Goal: Register for event/course

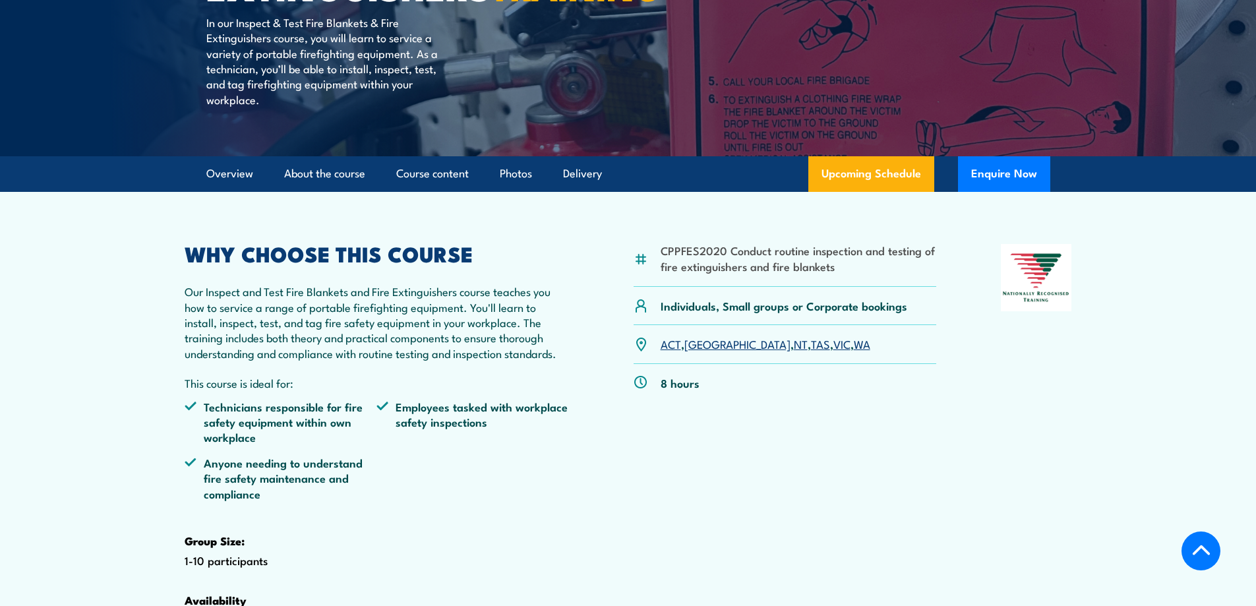
scroll to position [266, 0]
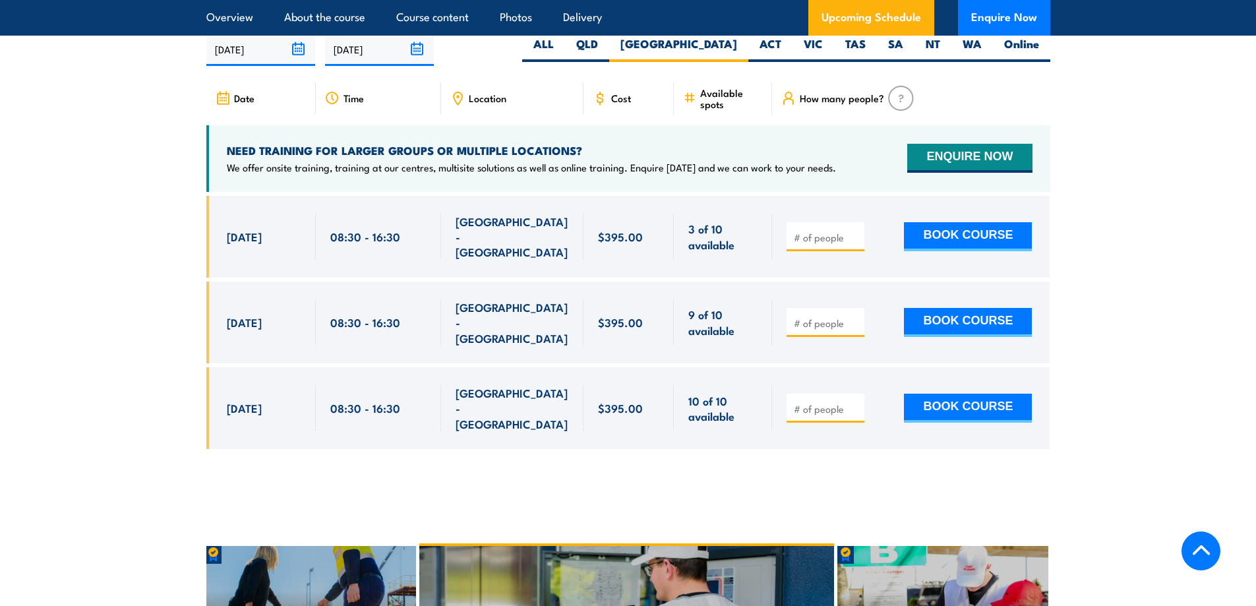
scroll to position [2449, 0]
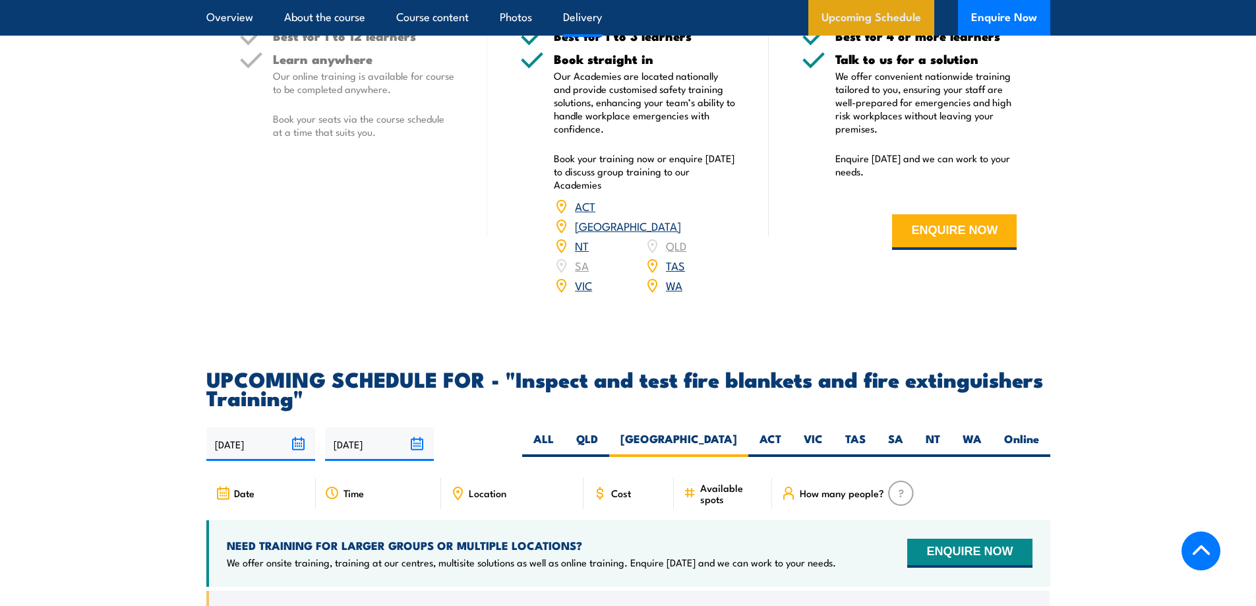
click at [877, 20] on link "Upcoming Schedule" at bounding box center [872, 18] width 126 height 36
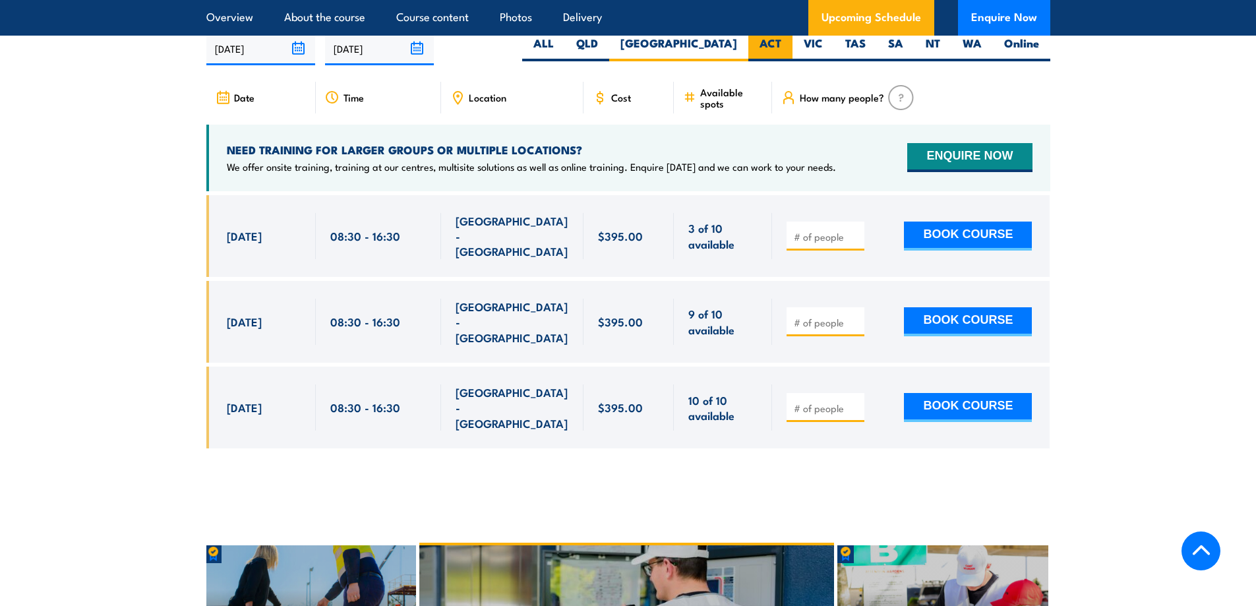
click at [780, 61] on label "ACT" at bounding box center [771, 49] width 44 height 26
click at [782, 44] on input "ACT" at bounding box center [786, 40] width 9 height 9
radio input "true"
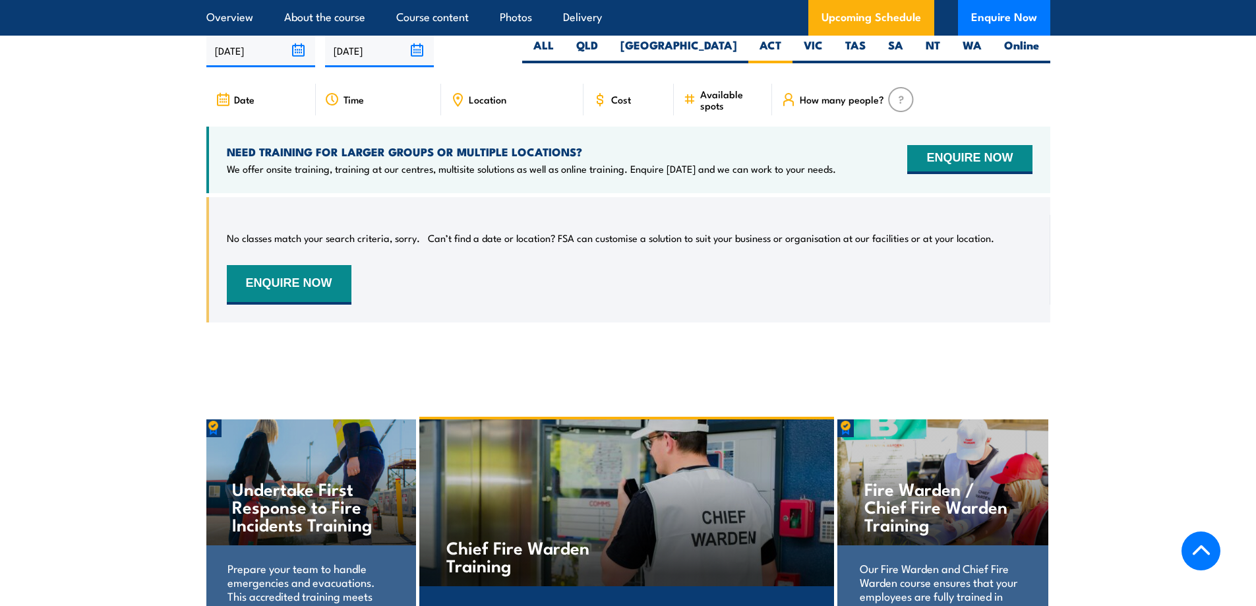
scroll to position [2449, 0]
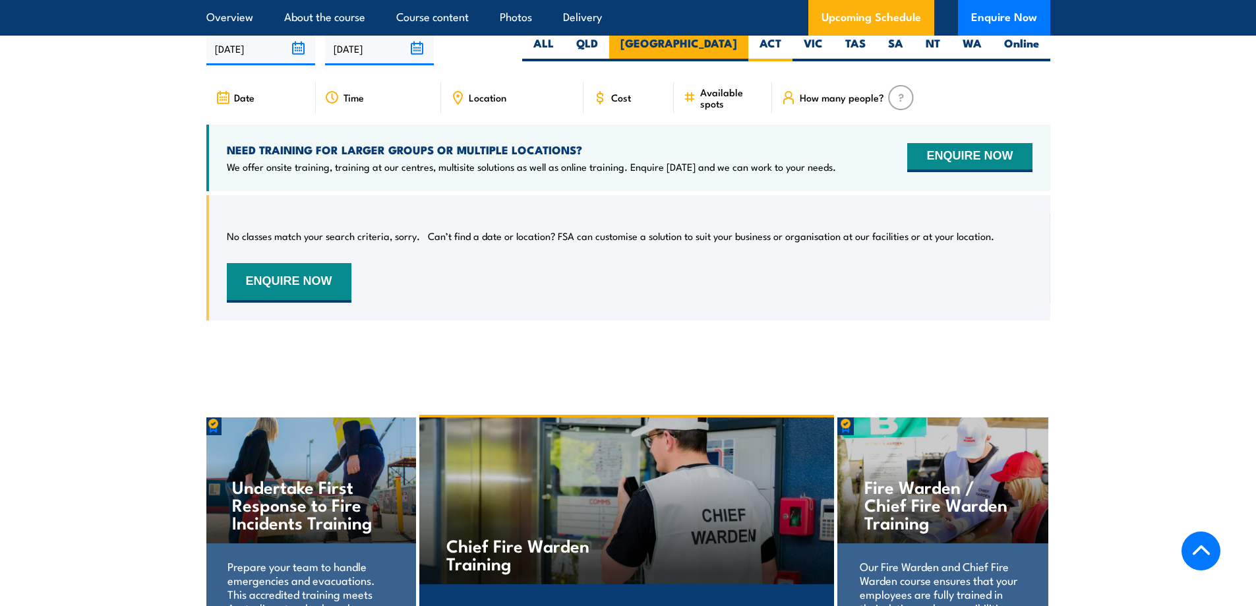
click at [730, 61] on label "[GEOGRAPHIC_DATA]" at bounding box center [678, 49] width 139 height 26
click at [737, 44] on input "[GEOGRAPHIC_DATA]" at bounding box center [741, 40] width 9 height 9
radio input "true"
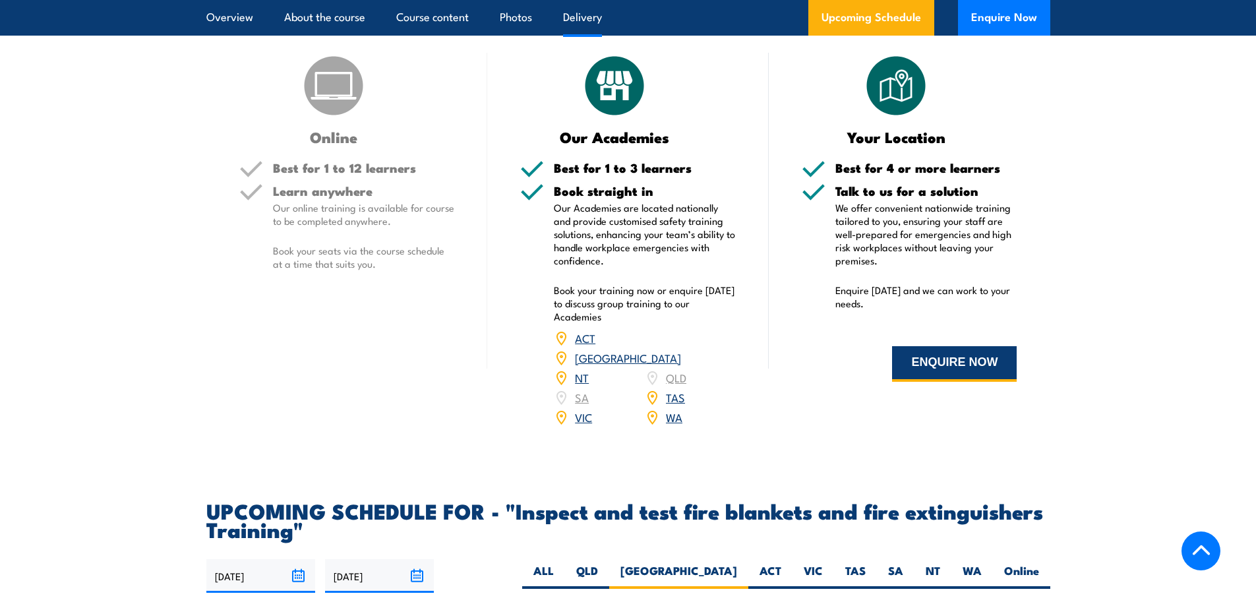
scroll to position [1921, 0]
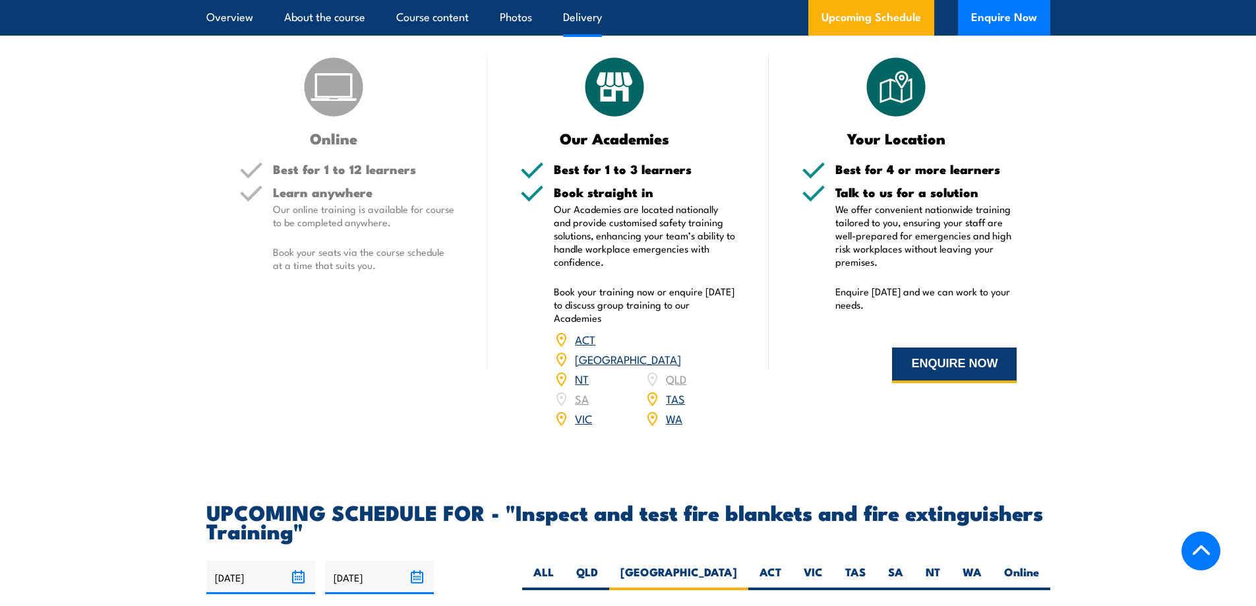
click at [954, 383] on button "ENQUIRE NOW" at bounding box center [954, 366] width 125 height 36
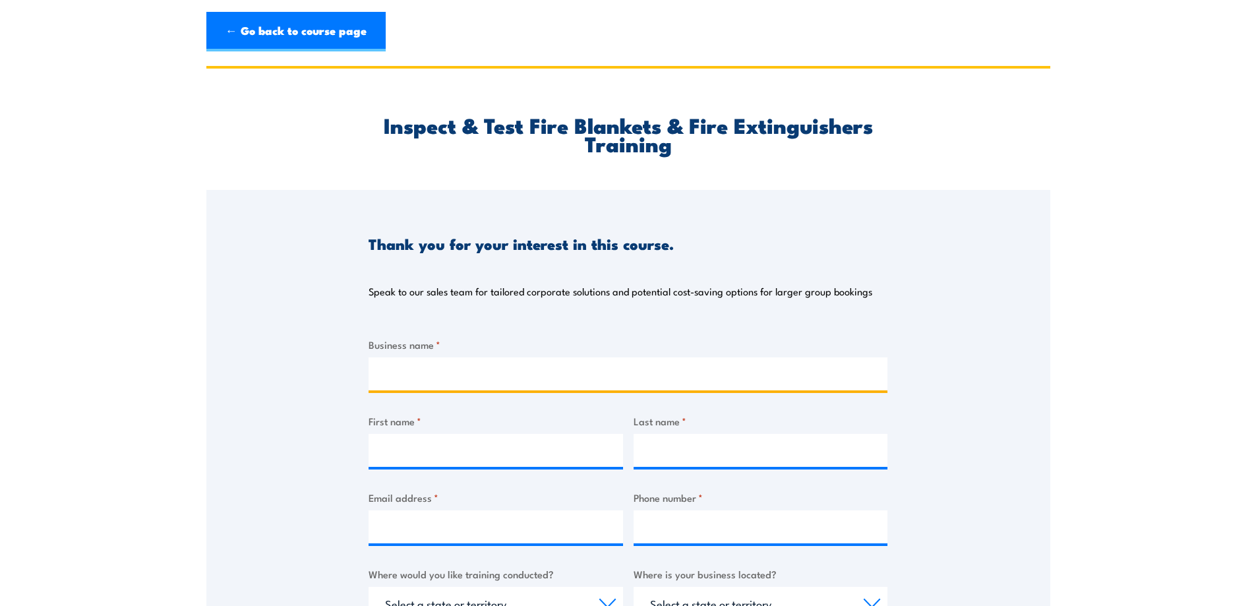
click at [481, 375] on input "Business name *" at bounding box center [628, 373] width 519 height 33
type input "Sapphire Coast Buslines"
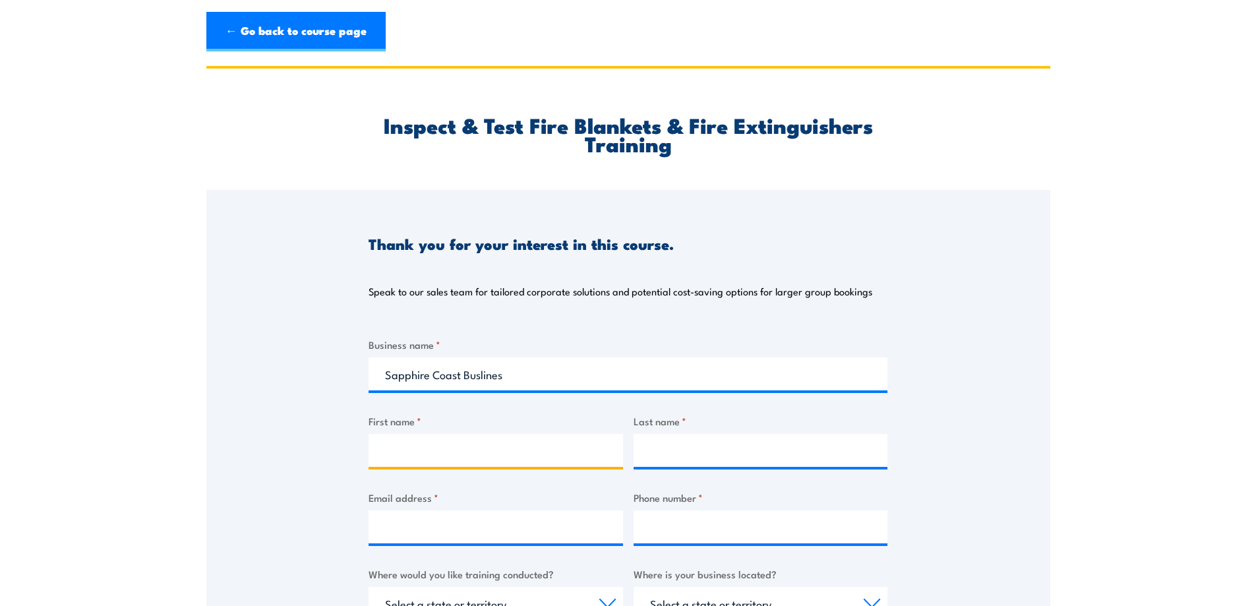
type input "Tanja"
type input "Hoogenboom"
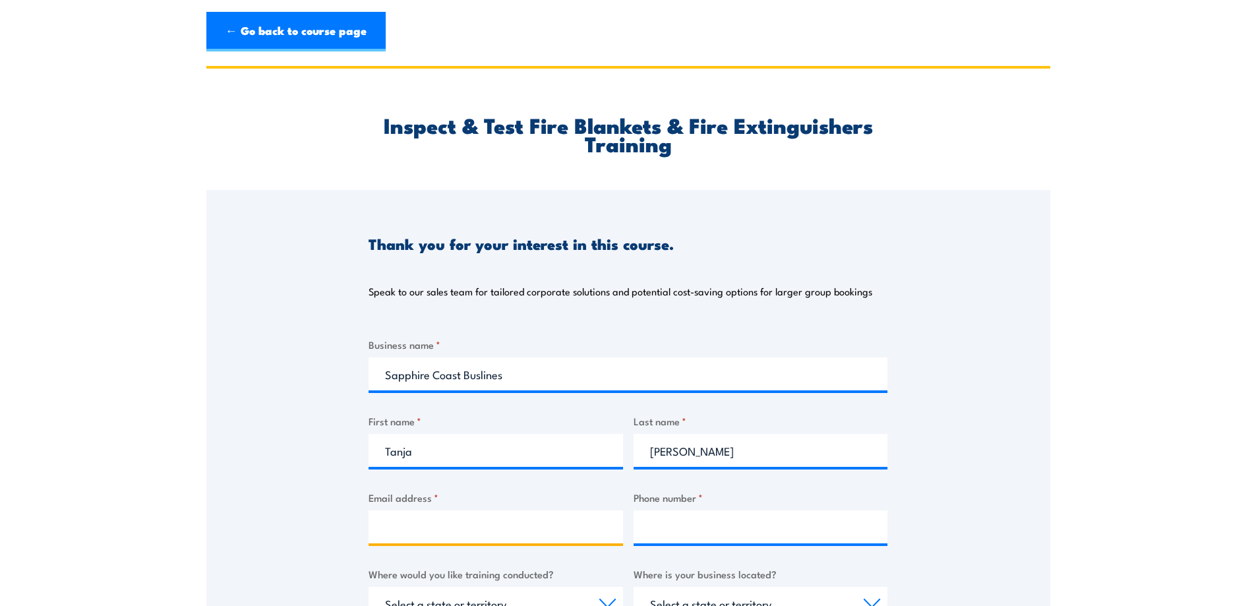
type input "tanjah@scbuslines.com.au"
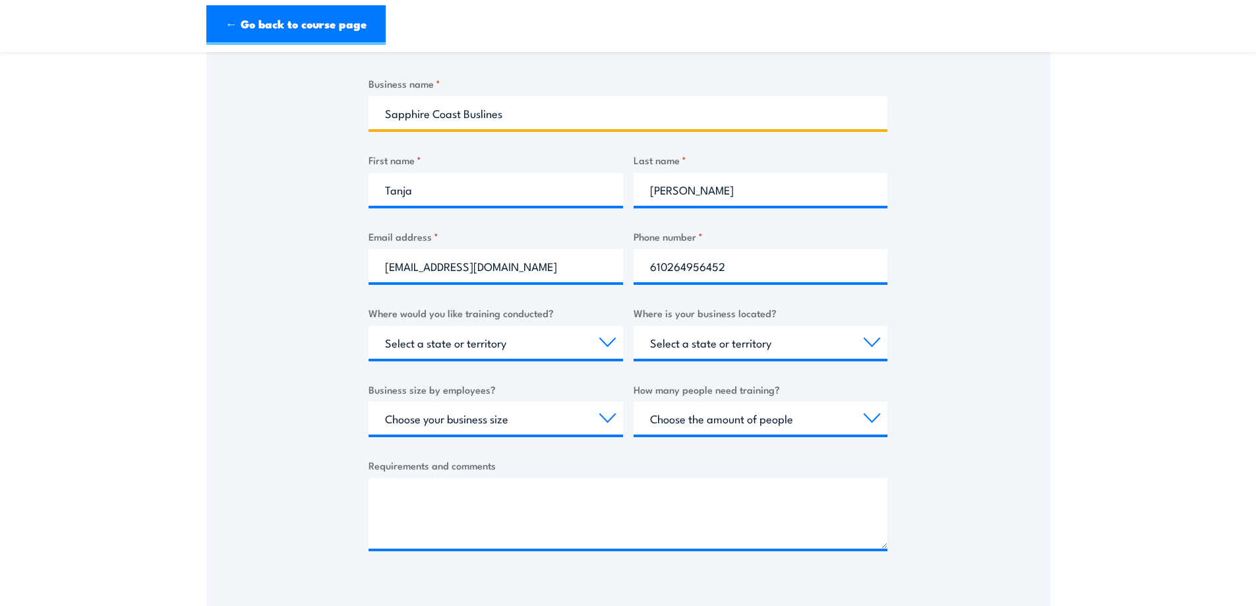
scroll to position [262, 0]
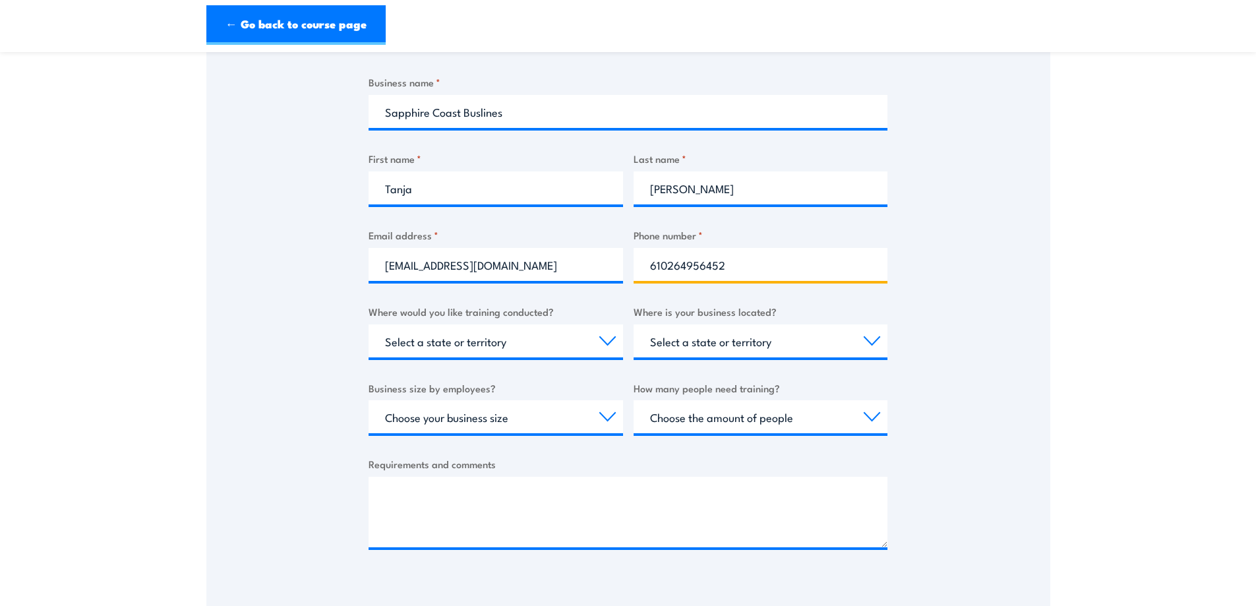
drag, startPoint x: 727, startPoint y: 269, endPoint x: 605, endPoint y: 262, distance: 121.5
click at [605, 262] on div "Business name * Sapphire Coast Buslines First name * Tanja Last name * Hoogenbo…" at bounding box center [628, 323] width 519 height 496
type input "0264956452"
click at [478, 337] on select "Select a state or territory Nationally - multiple locations QLD NSW VIC SA ACT …" at bounding box center [496, 340] width 255 height 33
select select "NSW"
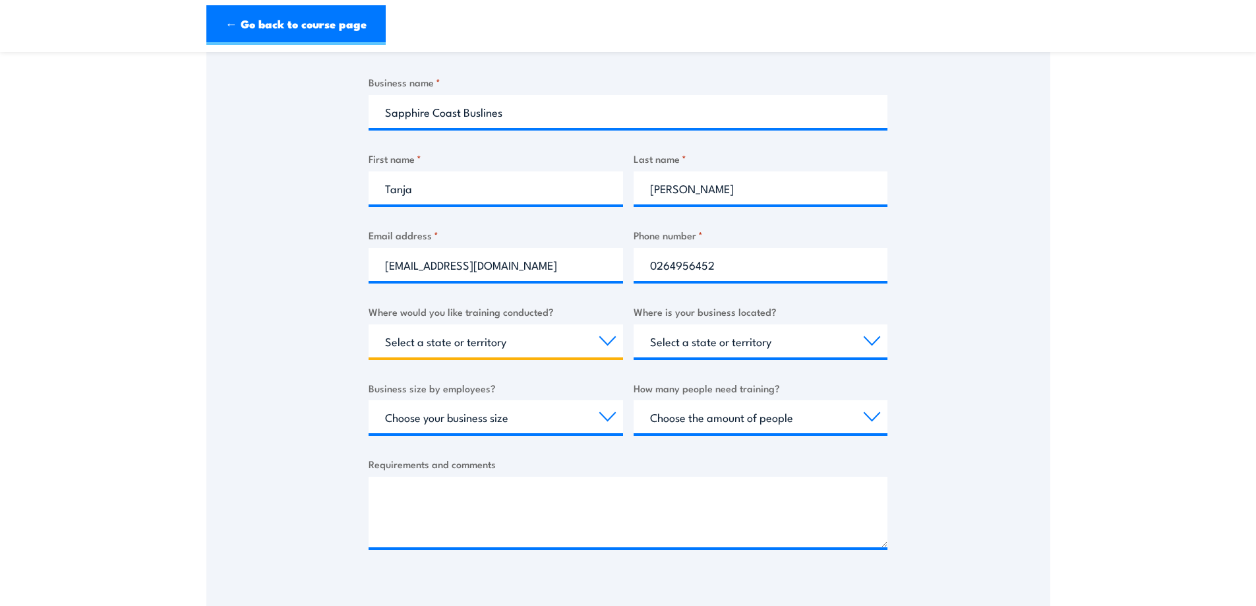
click at [369, 324] on select "Select a state or territory Nationally - multiple locations QLD NSW VIC SA ACT …" at bounding box center [496, 340] width 255 height 33
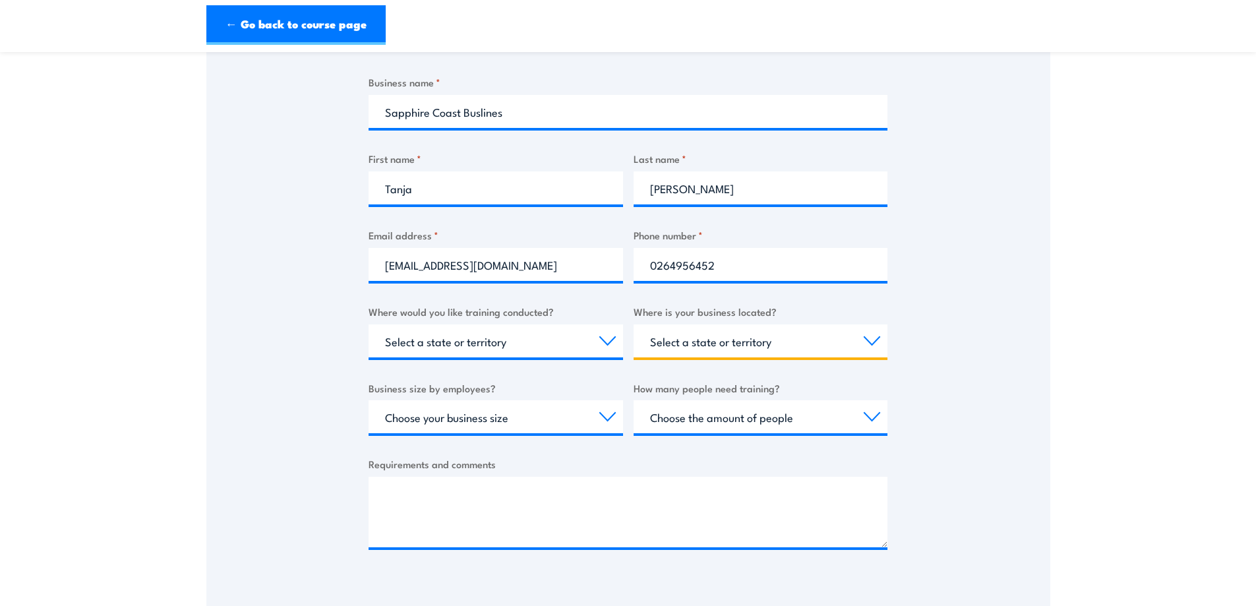
click at [863, 339] on select "Select a state or territory QLD NSW VIC SA ACT WA TAS NT" at bounding box center [761, 340] width 255 height 33
select select "NSW"
click at [634, 324] on select "Select a state or territory QLD NSW VIC SA ACT WA TAS NT" at bounding box center [761, 340] width 255 height 33
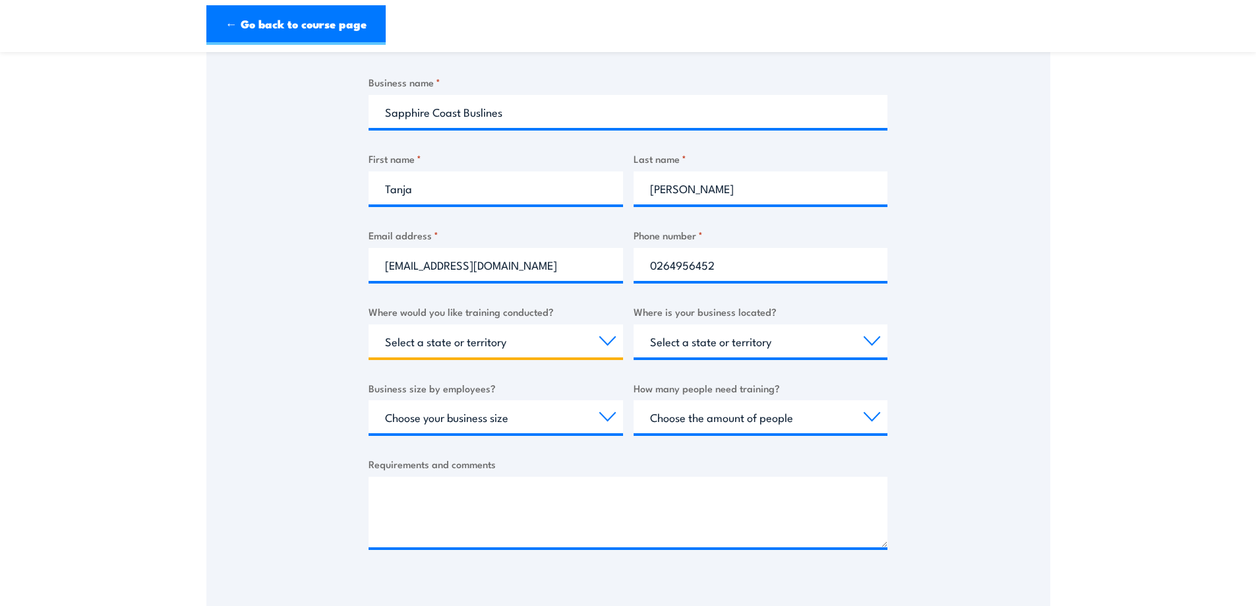
click at [619, 338] on select "Select a state or territory Nationally - multiple locations QLD NSW VIC SA ACT …" at bounding box center [496, 340] width 255 height 33
click at [369, 324] on select "Select a state or territory Nationally - multiple locations QLD NSW VIC SA ACT …" at bounding box center [496, 340] width 255 height 33
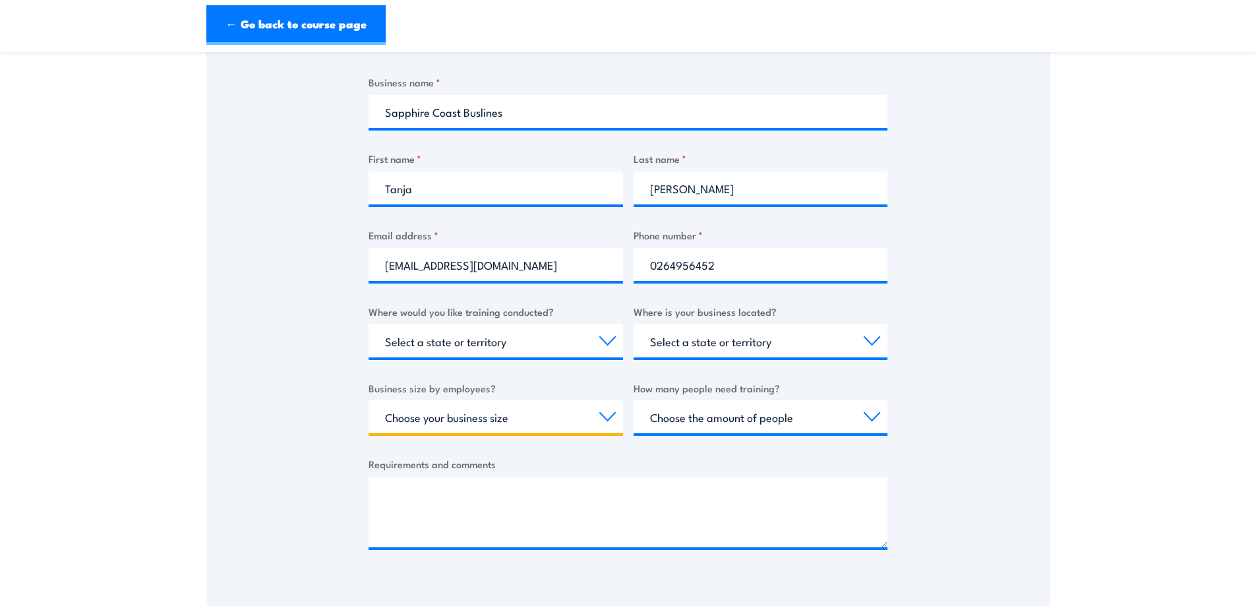
click at [600, 413] on select "Choose your business size 1 to 19 20 to 199 200+" at bounding box center [496, 416] width 255 height 33
select select "20 to 199"
click at [369, 400] on select "Choose your business size 1 to 19 20 to 199 200+" at bounding box center [496, 416] width 255 height 33
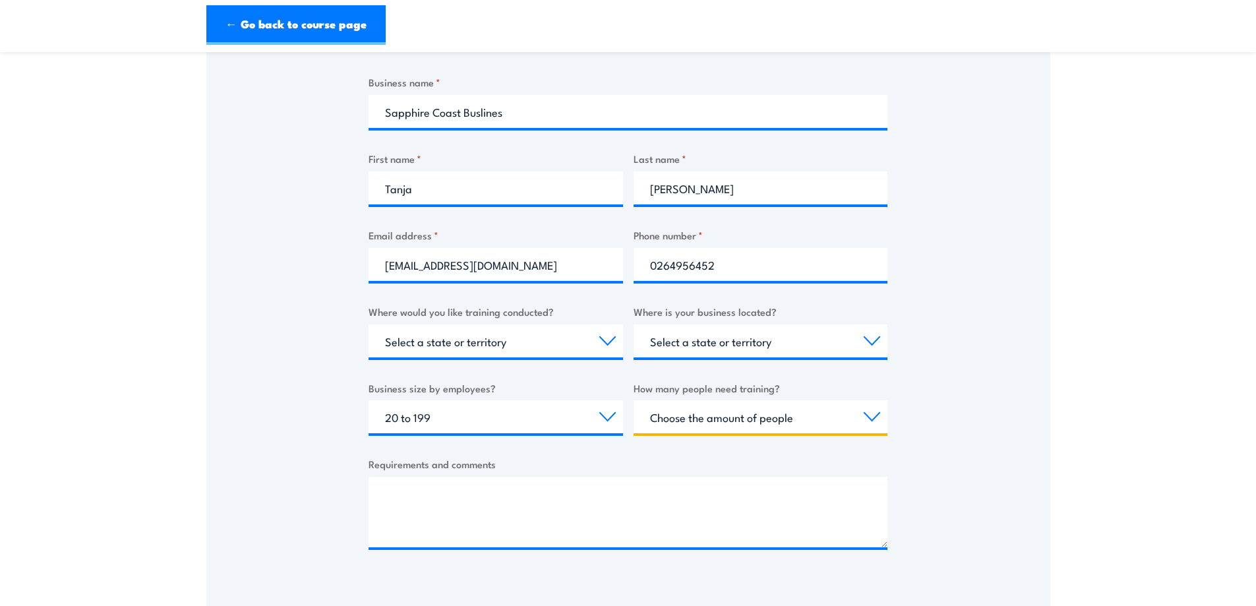
click at [865, 417] on select "Choose the amount of people 1 to 4 5 to 19 20+" at bounding box center [761, 416] width 255 height 33
select select "1 to 4"
click at [634, 400] on select "Choose the amount of people 1 to 4 5 to 19 20+" at bounding box center [761, 416] width 255 height 33
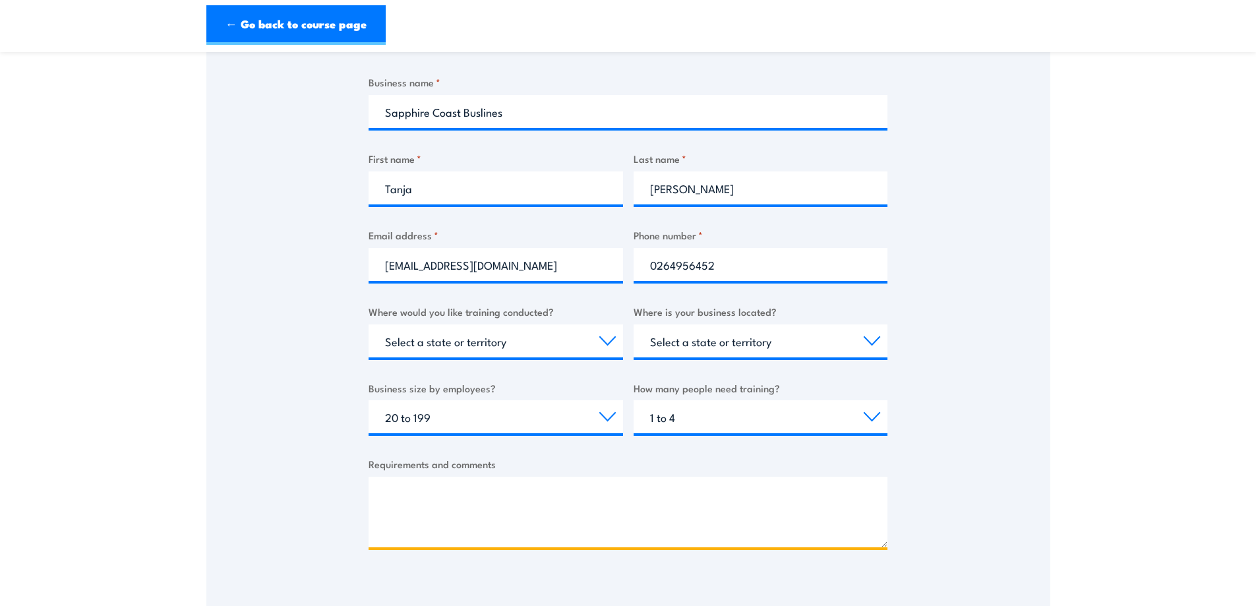
click at [555, 494] on textarea "Requirements and comments" at bounding box center [628, 512] width 519 height 71
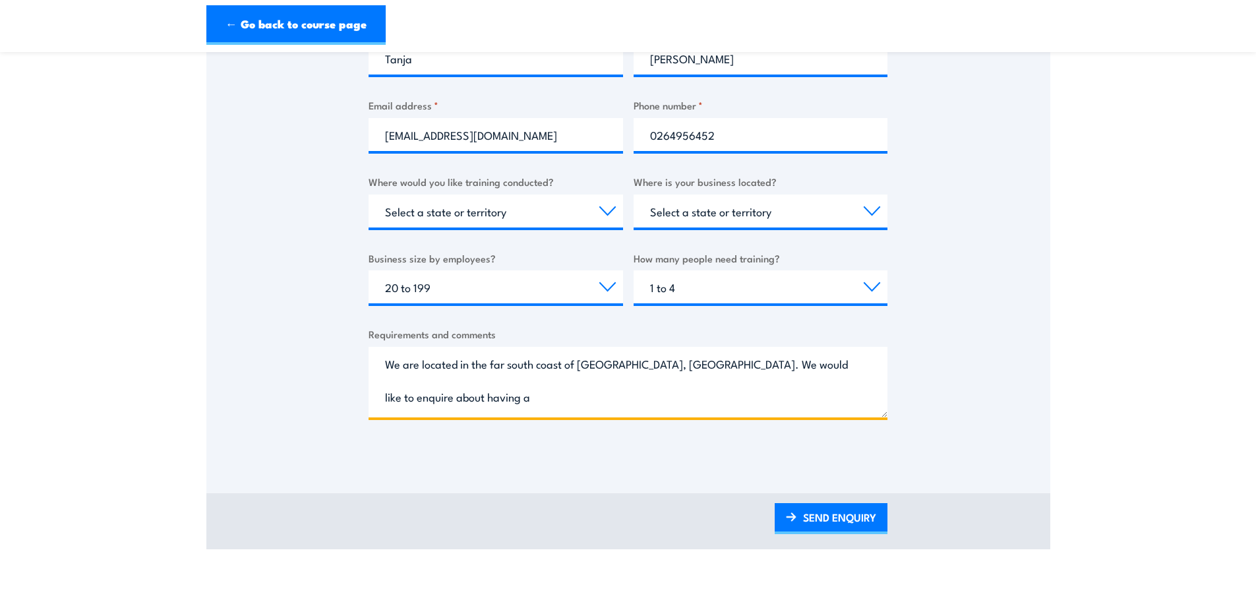
scroll to position [394, 0]
click at [663, 401] on textarea "We are located in the far south coast of NSW, South Pambula. We would like to e…" at bounding box center [628, 381] width 519 height 71
click at [661, 400] on textarea "We are located in the far south coast of NSW, South Pambula. We would like to e…" at bounding box center [628, 381] width 519 height 71
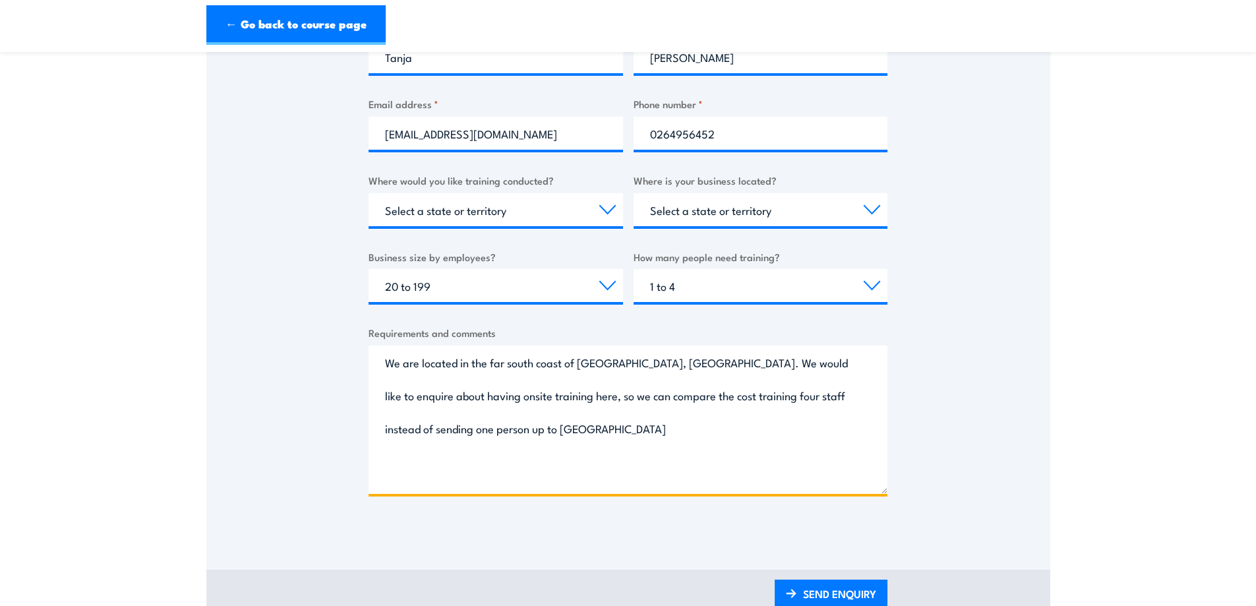
drag, startPoint x: 887, startPoint y: 414, endPoint x: 896, endPoint y: 491, distance: 77.0
click at [896, 491] on div "Thank you for your interest in this course. Speak to our sales team for tailore…" at bounding box center [628, 164] width 844 height 737
click at [848, 396] on textarea "We are located in the far south coast of NSW, South Pambula. We would like to e…" at bounding box center [628, 419] width 519 height 147
click at [530, 439] on textarea "We are located in the far south coast of NSW, South Pambula. We would like to e…" at bounding box center [628, 419] width 519 height 147
type textarea "We are located in the far south coast of NSW, South Pambula. We would like to e…"
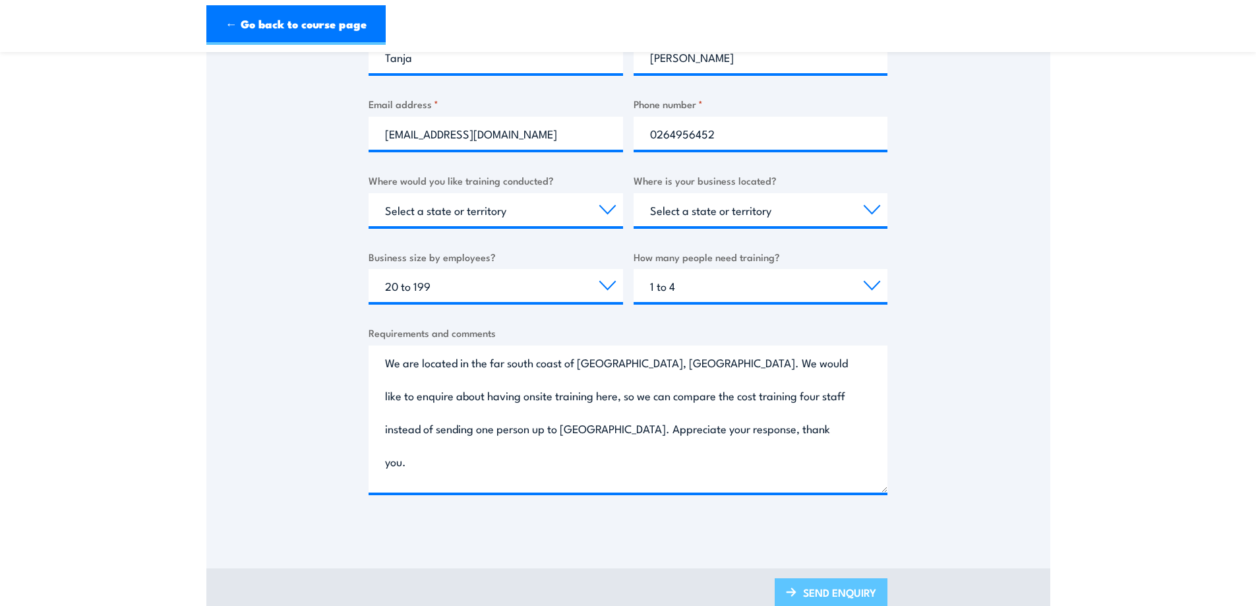
click at [849, 594] on link "SEND ENQUIRY" at bounding box center [831, 593] width 113 height 31
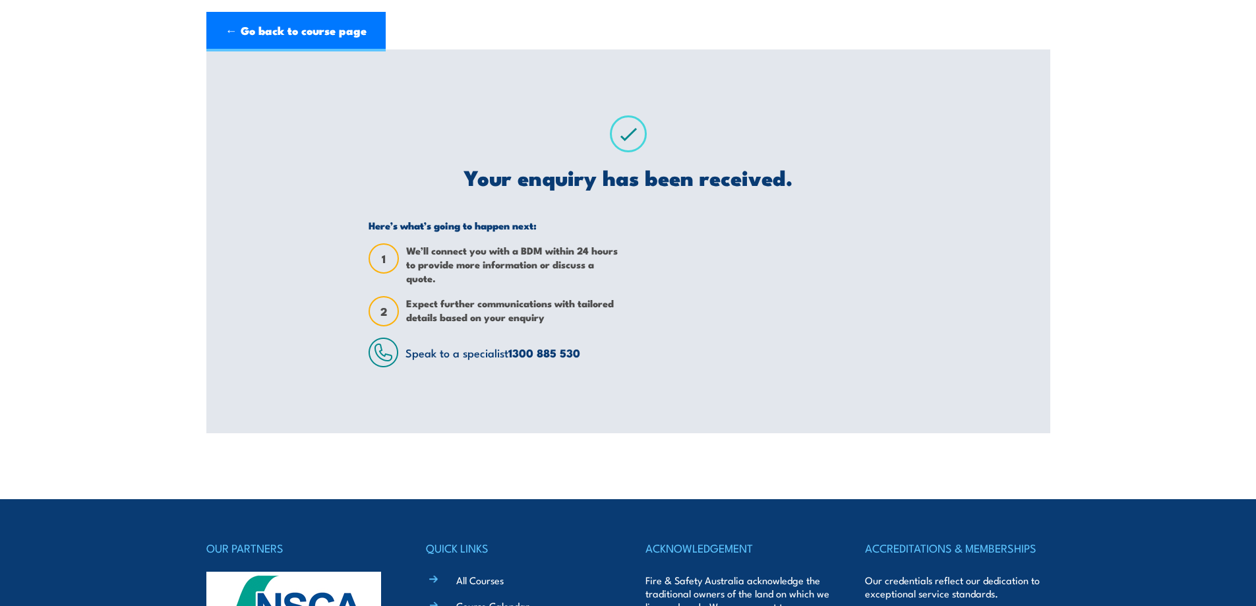
scroll to position [0, 0]
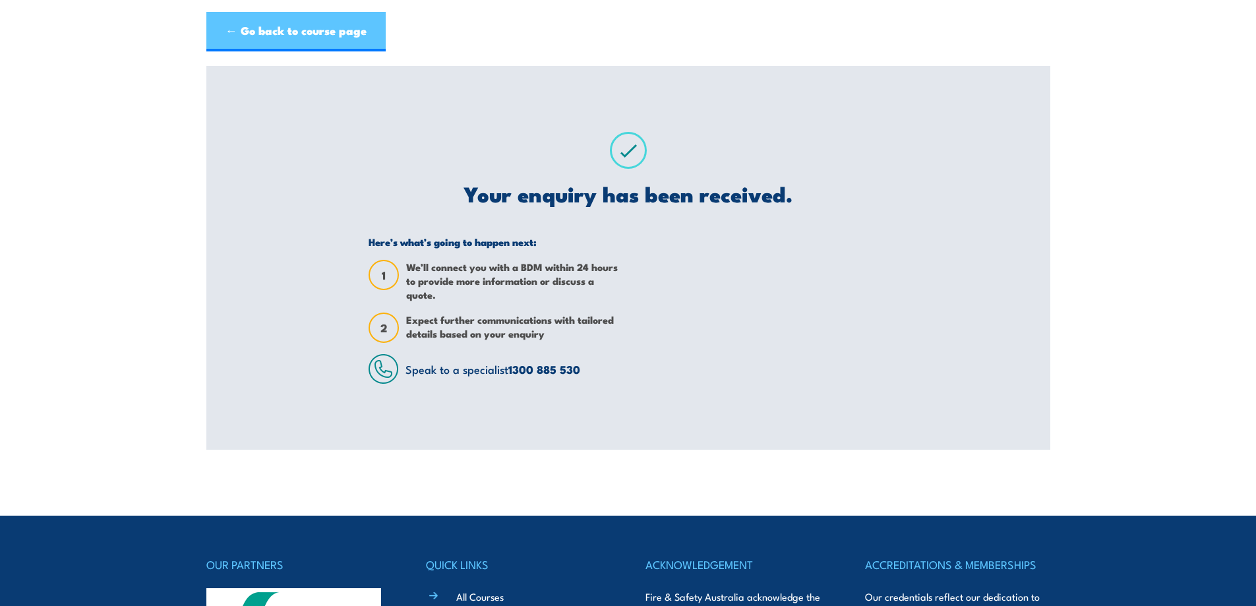
click at [300, 35] on link "← Go back to course page" at bounding box center [295, 32] width 179 height 40
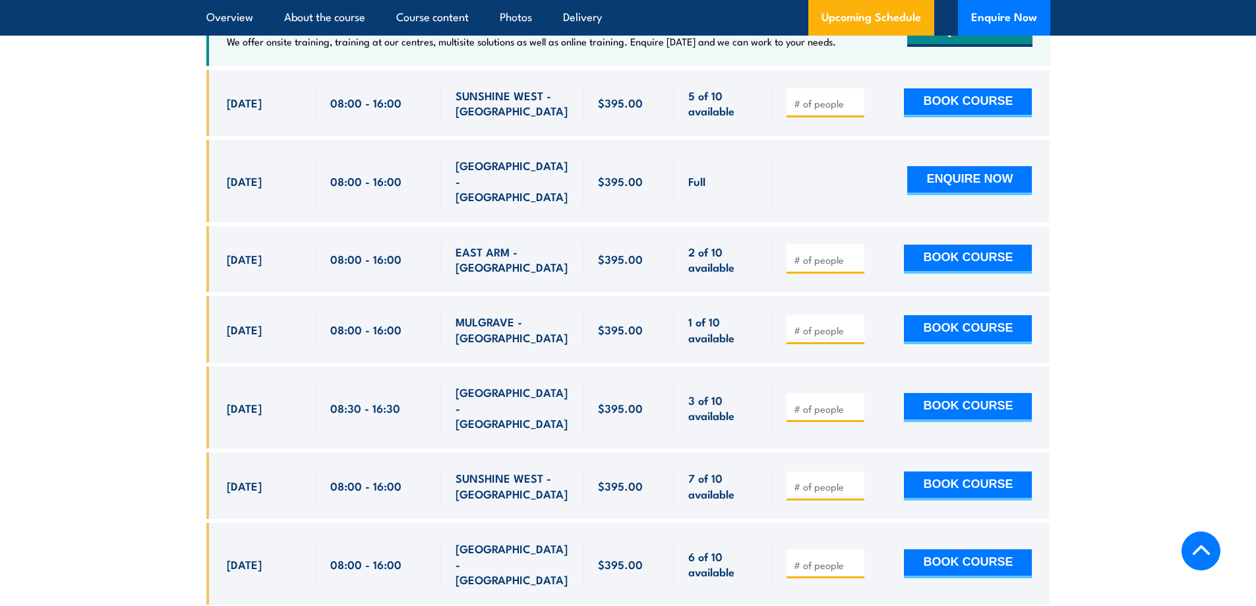
scroll to position [2186, 0]
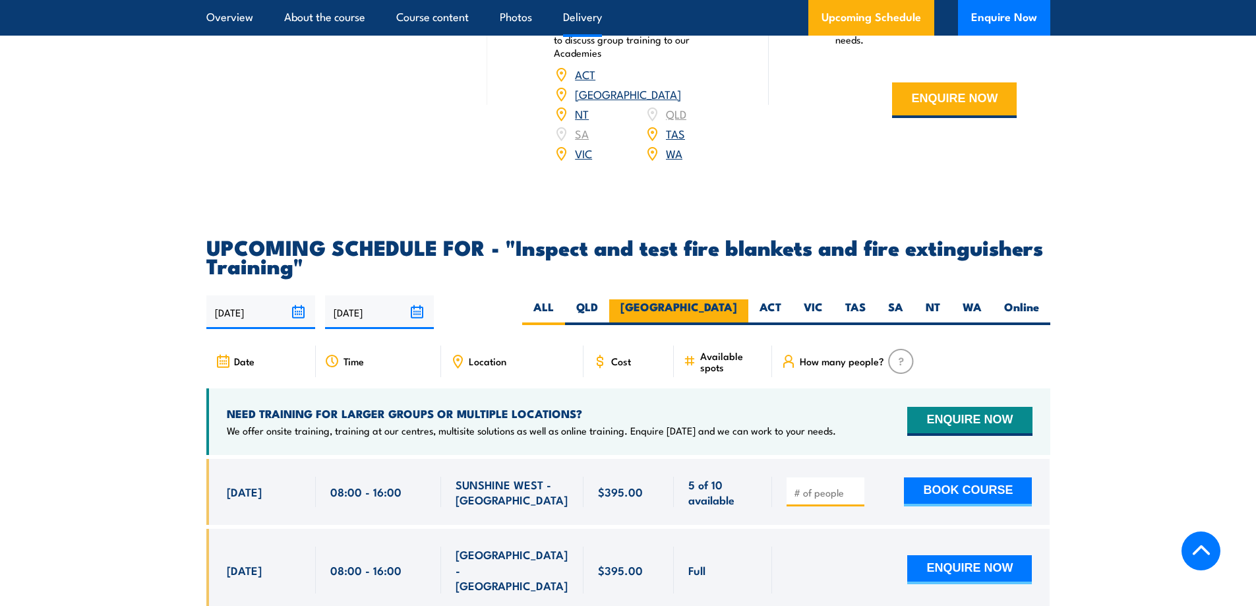
click at [729, 325] on label "NSW" at bounding box center [678, 312] width 139 height 26
click at [737, 308] on input "NSW" at bounding box center [741, 303] width 9 height 9
radio input "true"
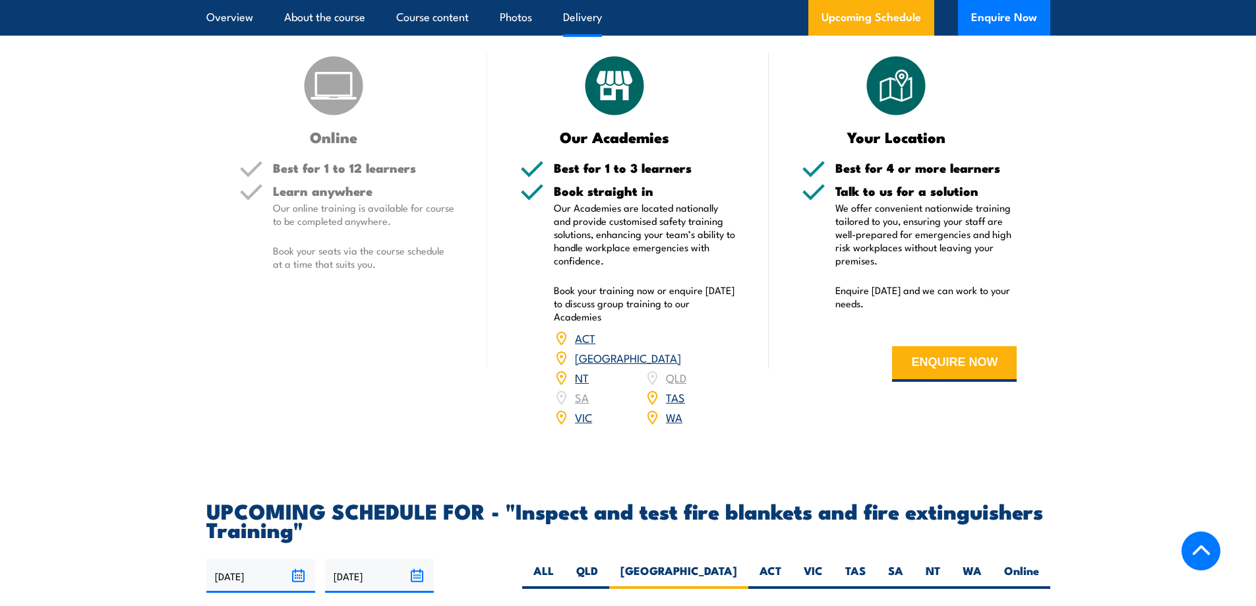
scroll to position [1526, 0]
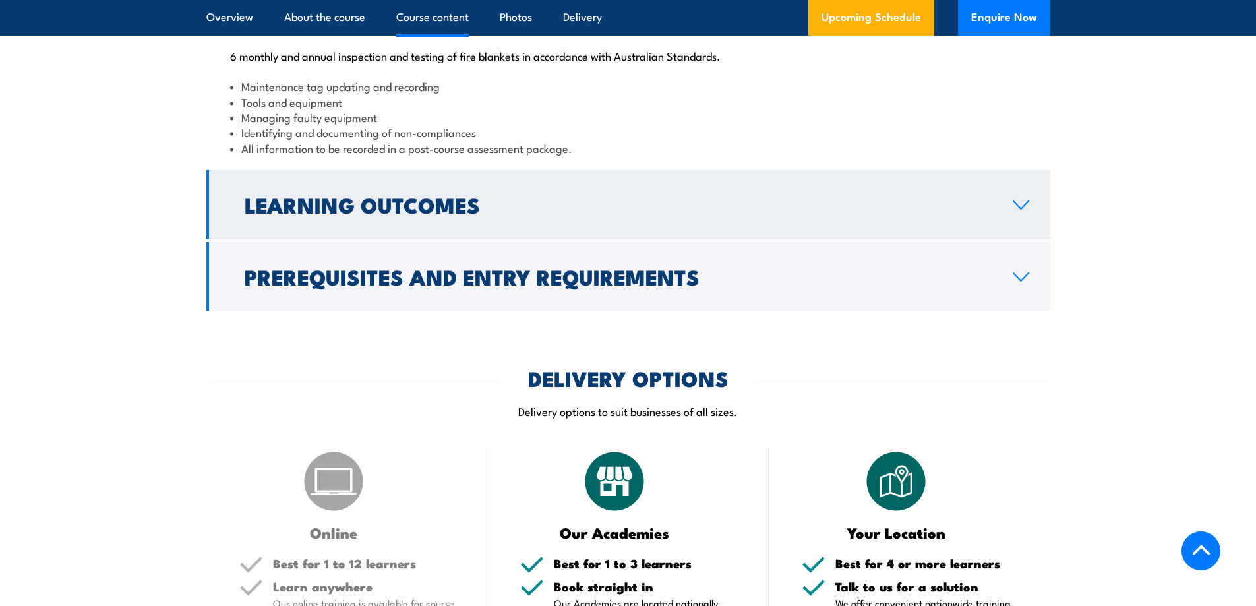
click at [624, 214] on h2 "Learning Outcomes" at bounding box center [618, 204] width 747 height 18
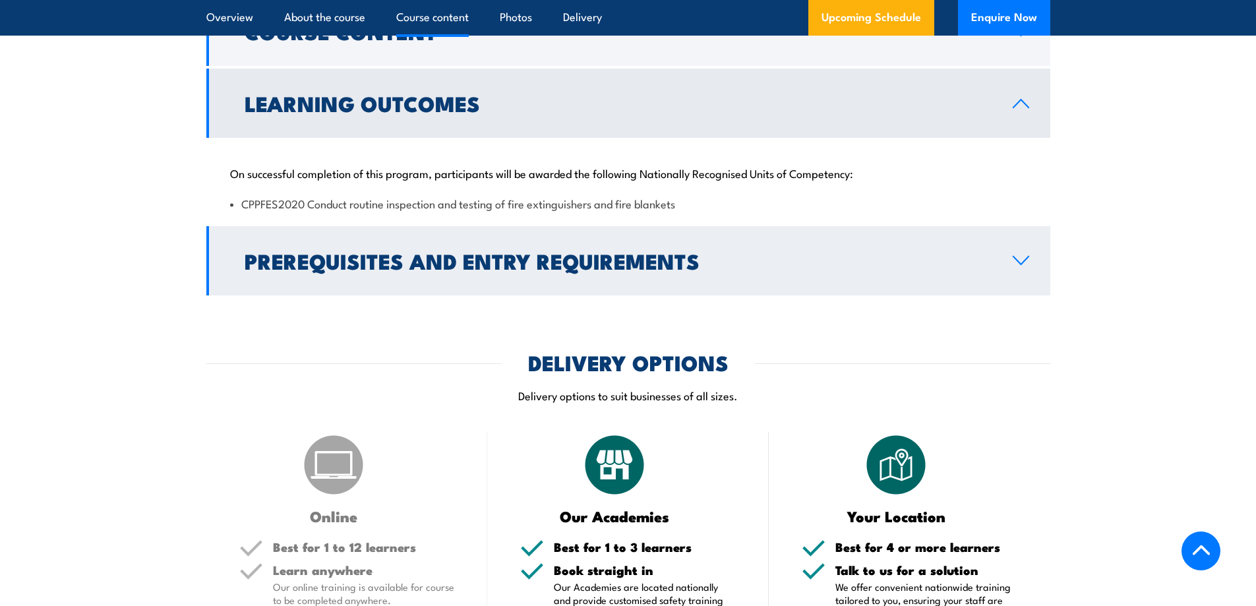
scroll to position [1357, 0]
click at [754, 296] on link "Prerequisites and Entry Requirements" at bounding box center [628, 261] width 844 height 69
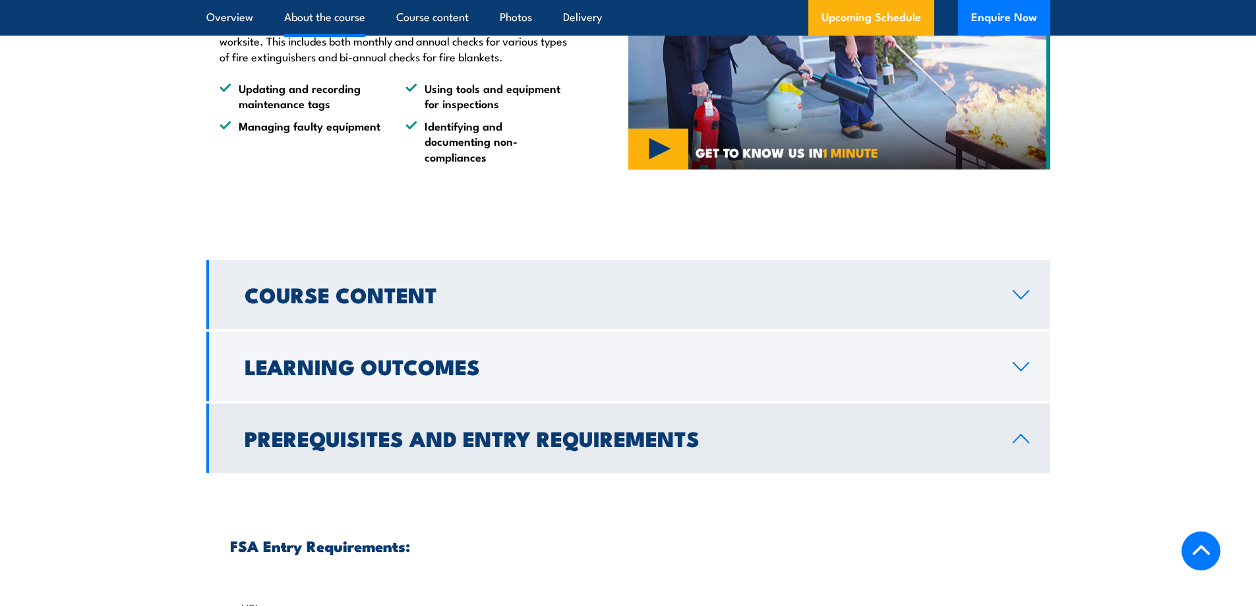
scroll to position [1093, 0]
click at [397, 304] on h2 "Course Content" at bounding box center [618, 295] width 747 height 18
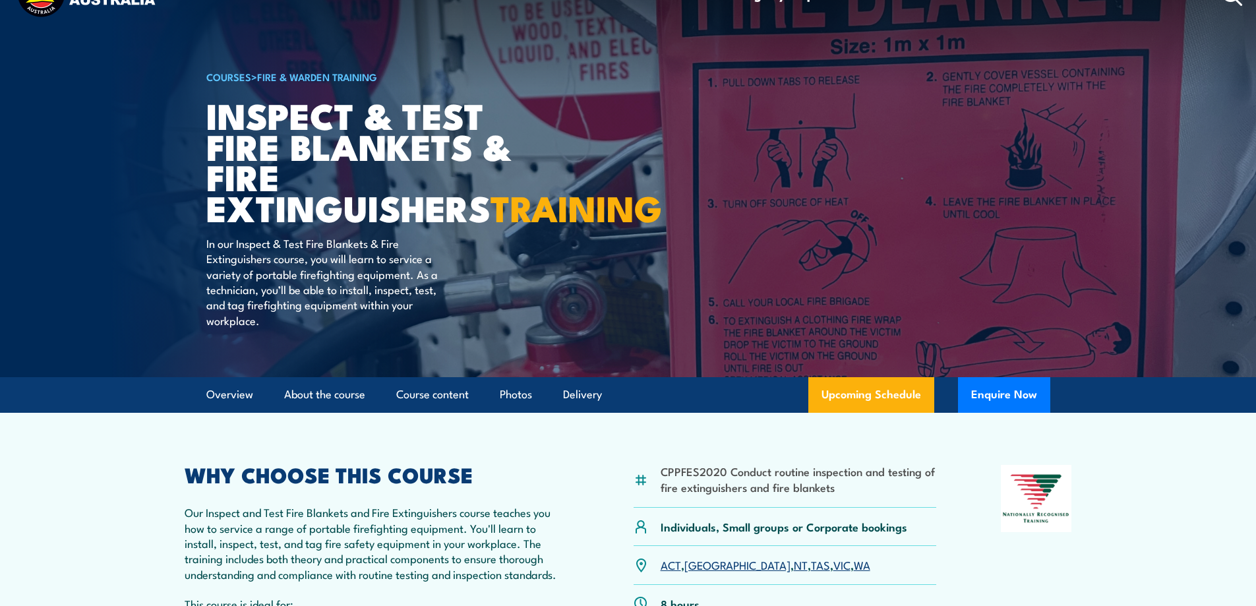
scroll to position [0, 0]
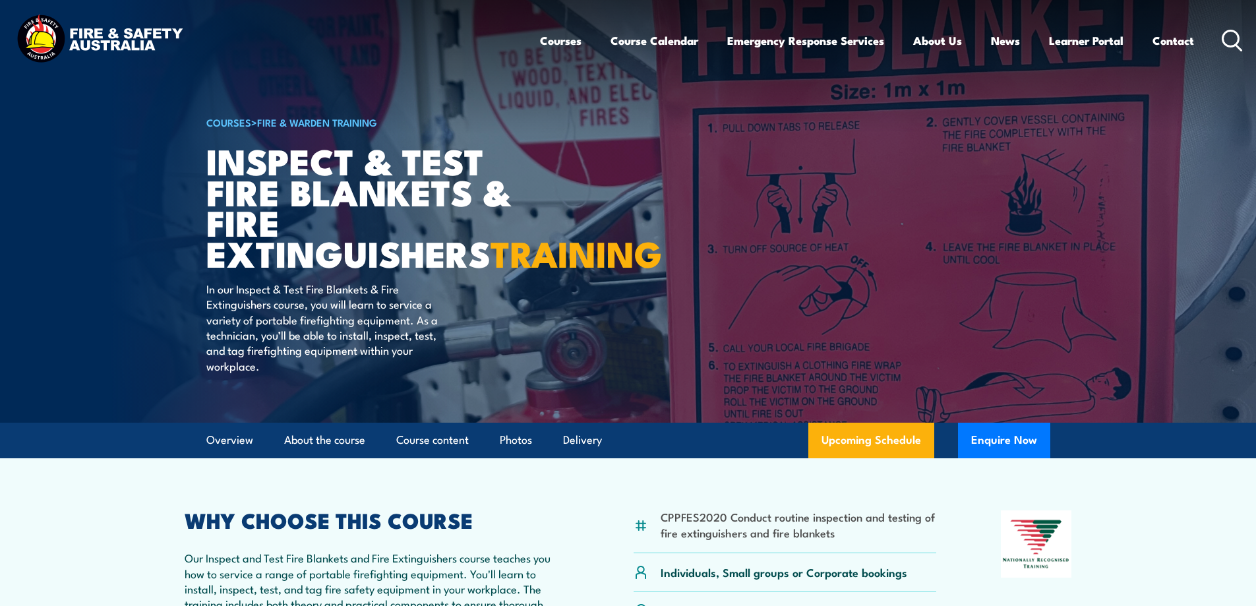
click at [115, 41] on img at bounding box center [99, 40] width 173 height 57
